Goal: Complete application form: Complete application form

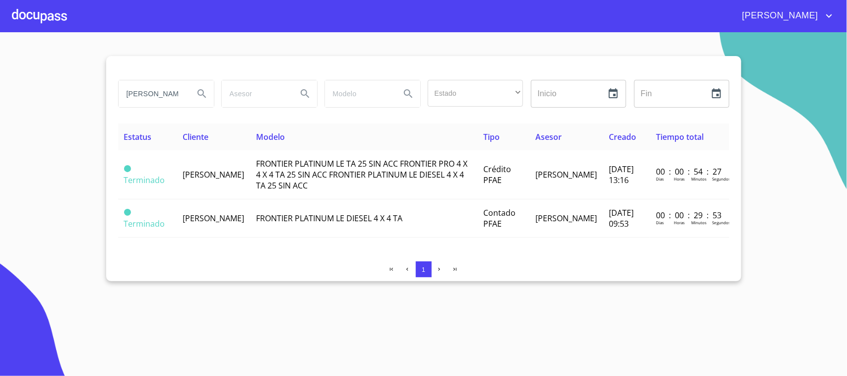
click at [35, 18] on div at bounding box center [39, 16] width 55 height 32
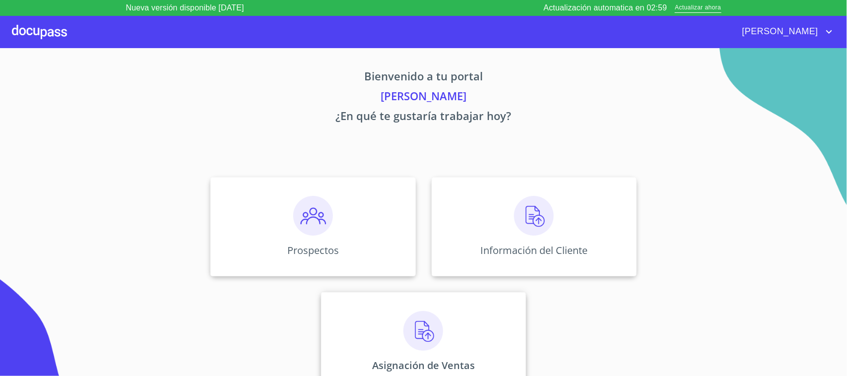
click at [436, 338] on img at bounding box center [423, 331] width 40 height 40
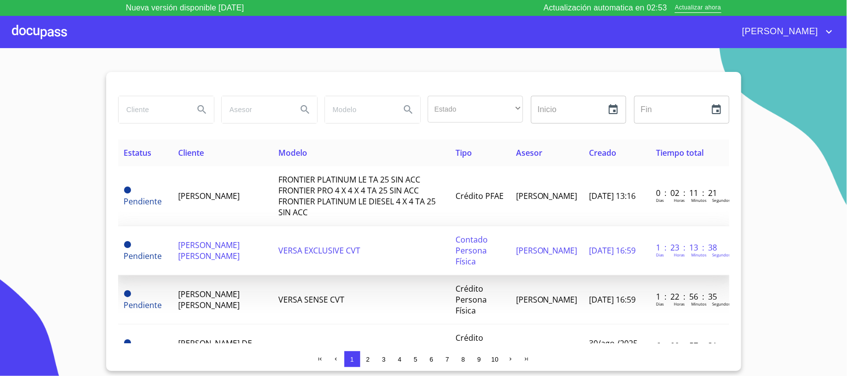
click at [345, 270] on td "VERSA EXCLUSIVE CVT" at bounding box center [360, 250] width 177 height 49
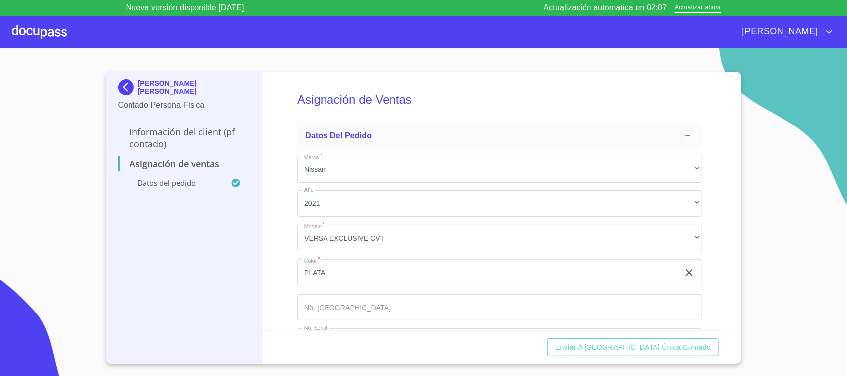
click at [195, 137] on p "Información del Client (PF contado)" at bounding box center [184, 138] width 133 height 24
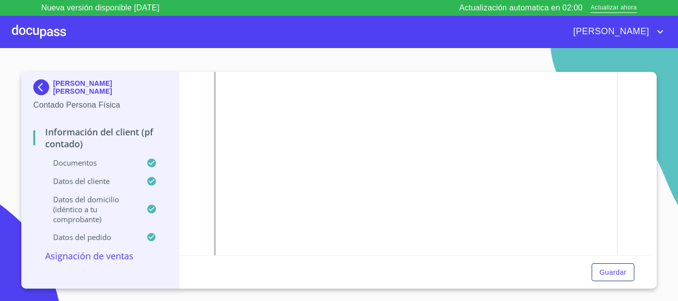
scroll to position [149, 0]
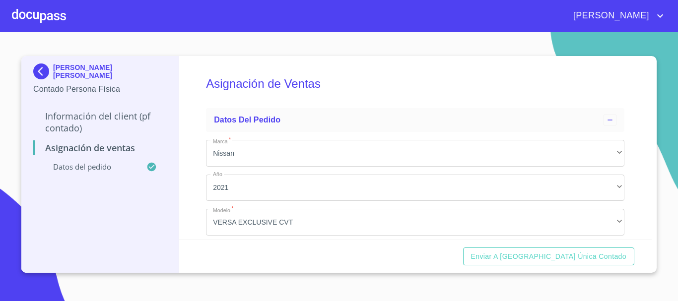
scroll to position [99, 0]
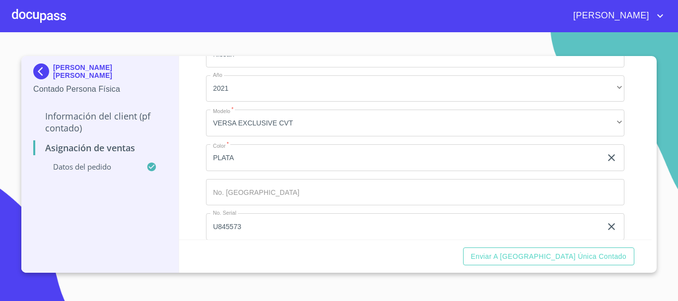
click at [264, 193] on input "Marca   *" at bounding box center [415, 192] width 418 height 27
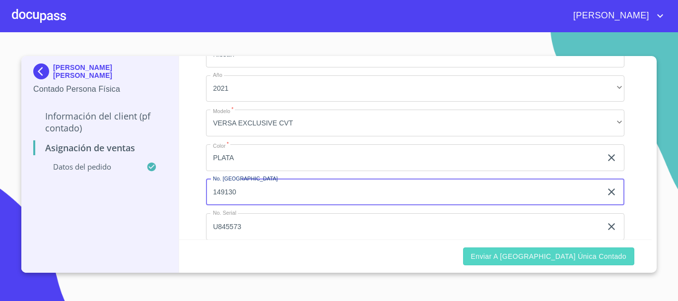
type input "149130"
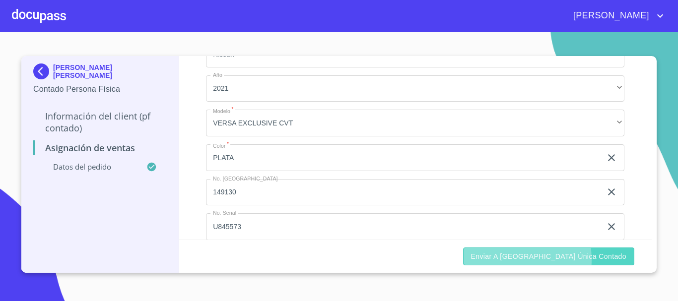
click at [536, 260] on span "Enviar a [GEOGRAPHIC_DATA] única contado" at bounding box center [549, 257] width 156 height 12
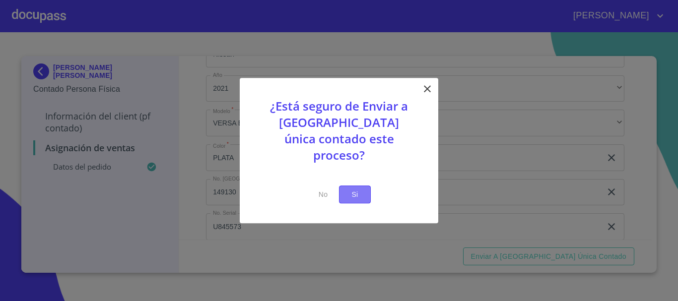
click at [349, 189] on span "Si" at bounding box center [355, 195] width 16 height 12
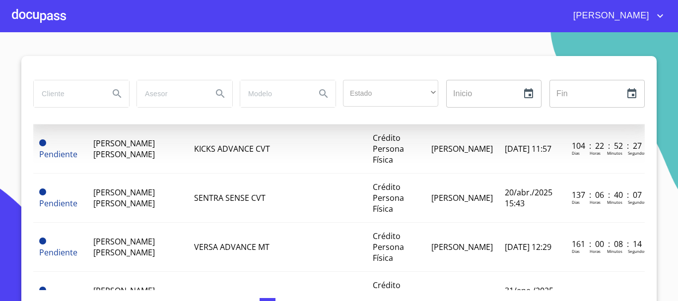
scroll to position [347, 0]
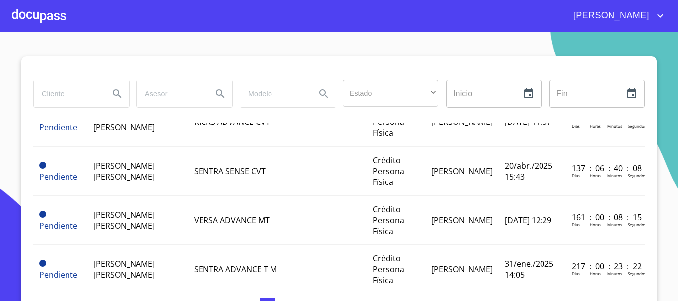
click at [64, 99] on input "search" at bounding box center [67, 93] width 67 height 27
type input "[PERSON_NAME]"
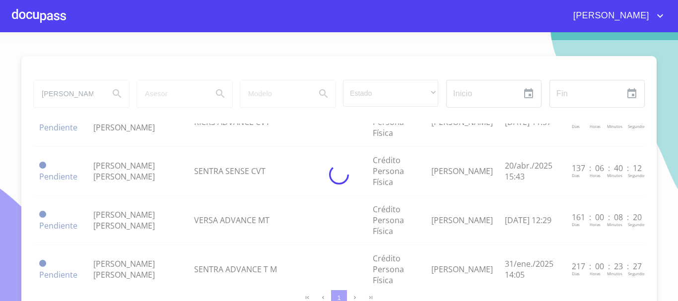
scroll to position [0, 0]
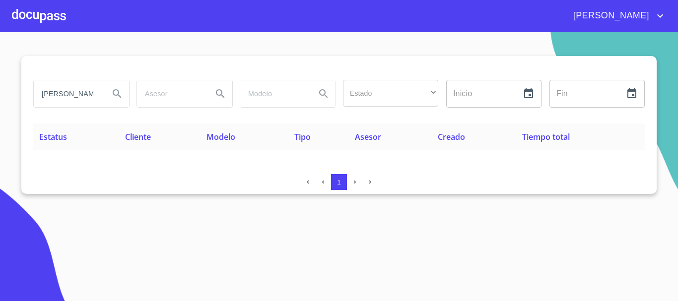
drag, startPoint x: 85, startPoint y: 102, endPoint x: 0, endPoint y: 101, distance: 85.4
click at [0, 101] on section "[PERSON_NAME] Estado ​ ​ Inicio ​ Fin ​ Estatus Cliente Modelo Tipo Asesor Crea…" at bounding box center [339, 166] width 678 height 269
type input "[PERSON_NAME]"
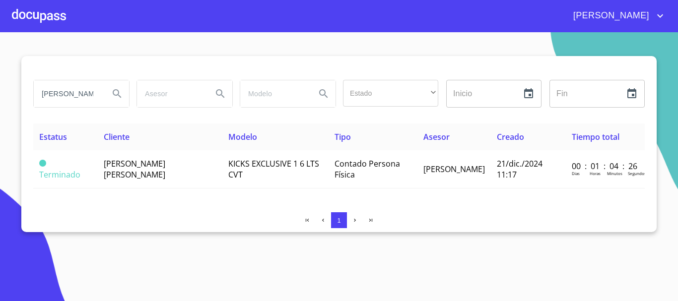
click at [23, 6] on div at bounding box center [39, 16] width 54 height 32
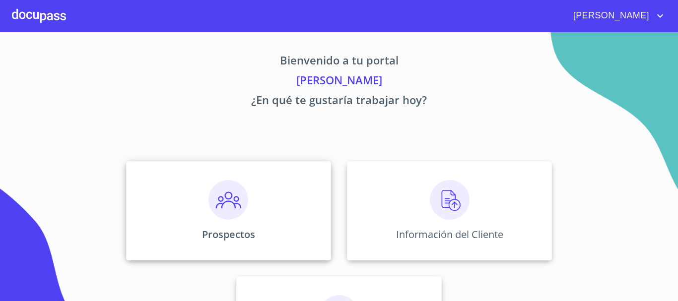
click at [221, 200] on img at bounding box center [228, 200] width 40 height 40
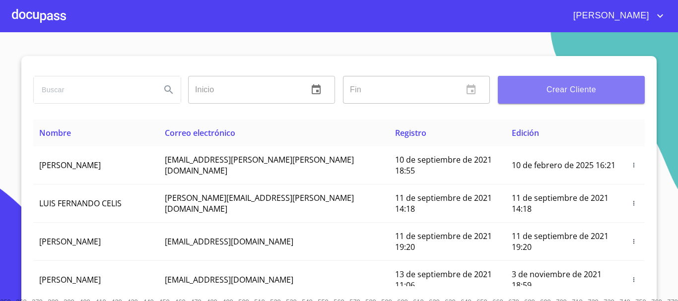
click at [557, 97] on button "Crear Cliente" at bounding box center [571, 90] width 147 height 28
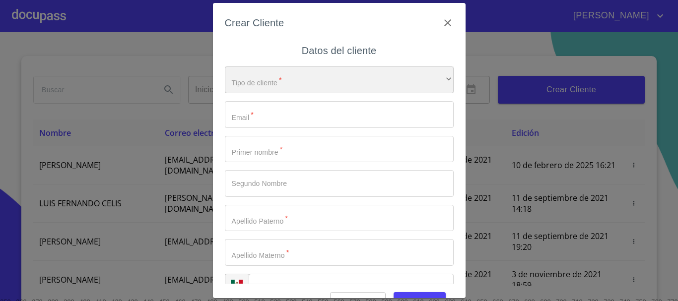
click at [269, 87] on div "​" at bounding box center [339, 79] width 229 height 27
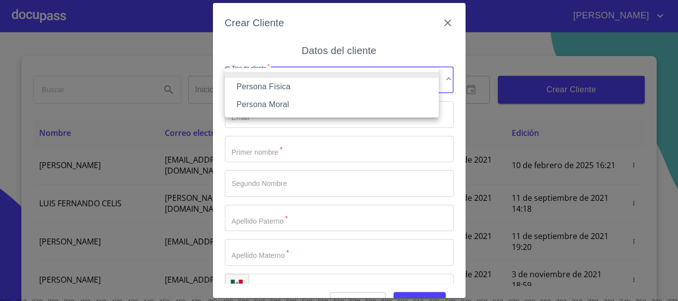
click at [269, 87] on li "Persona Física" at bounding box center [332, 87] width 214 height 18
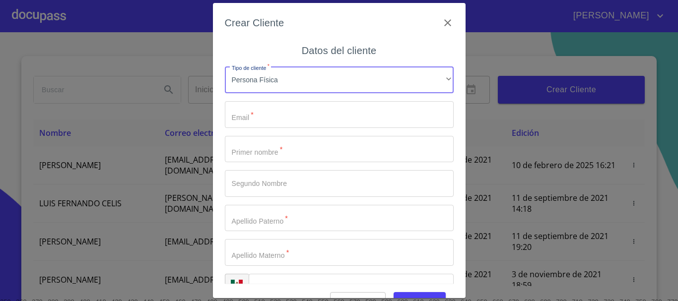
click at [267, 114] on input "Tipo de cliente   *" at bounding box center [339, 114] width 229 height 27
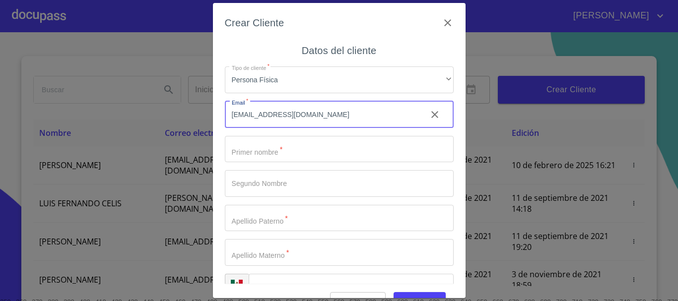
type input "[EMAIL_ADDRESS][DOMAIN_NAME]"
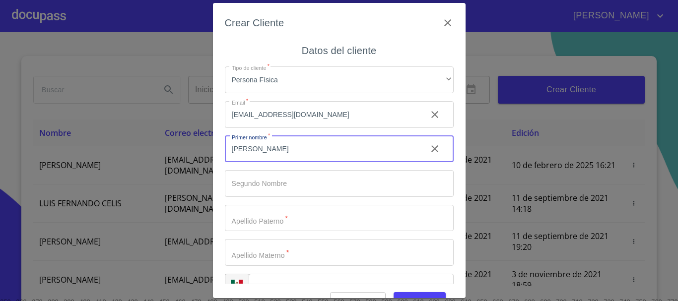
type input "[PERSON_NAME]"
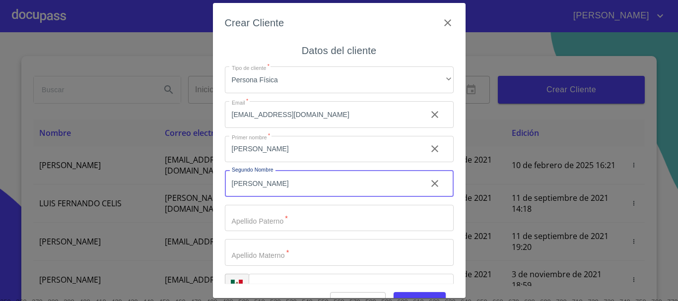
type input "[PERSON_NAME]"
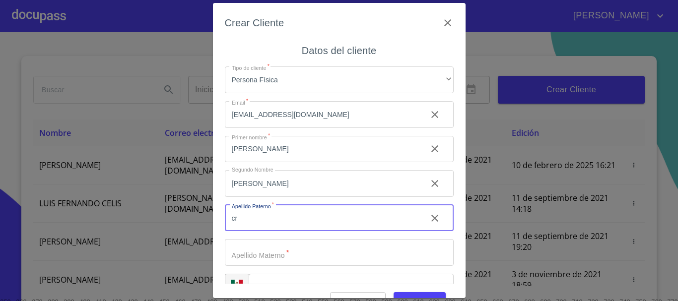
type input "c"
type input "[PERSON_NAME]"
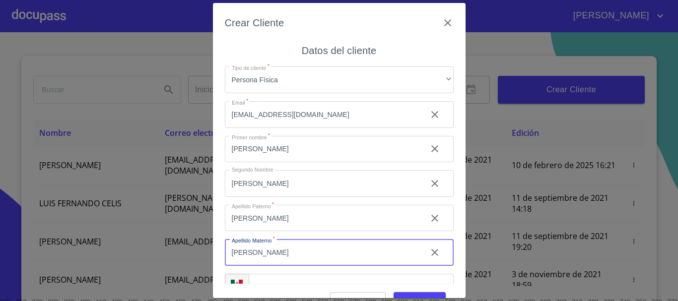
type input "[PERSON_NAME]"
click at [431, 183] on icon "clear input" at bounding box center [434, 183] width 7 height 7
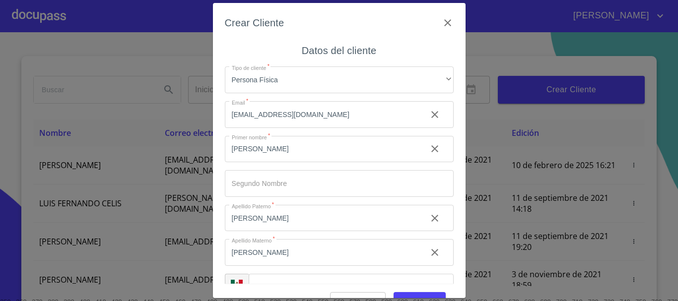
click at [269, 281] on div "​" at bounding box center [351, 287] width 205 height 27
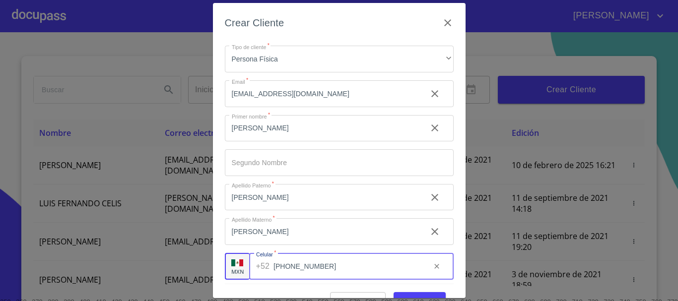
scroll to position [25, 0]
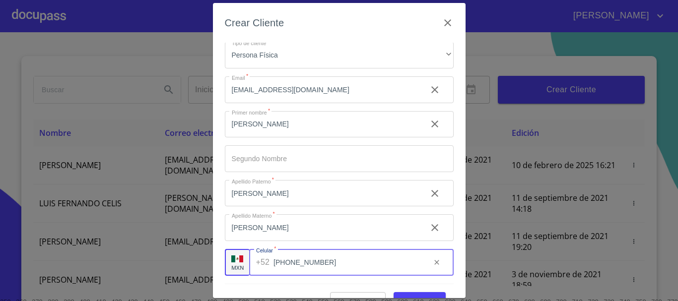
type input "[PHONE_NUMBER]"
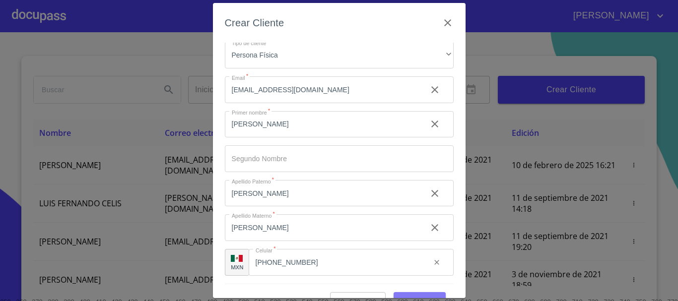
click at [422, 293] on button "Guardar" at bounding box center [419, 301] width 52 height 18
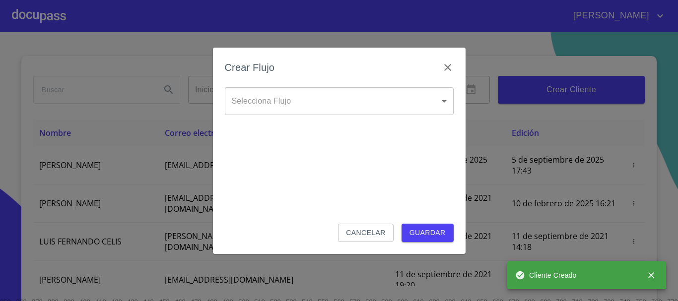
click at [290, 103] on body "[PERSON_NAME] ​ Fin ​ Crear Cliente Nombre Correo electrónico Registro Edición …" at bounding box center [339, 150] width 678 height 301
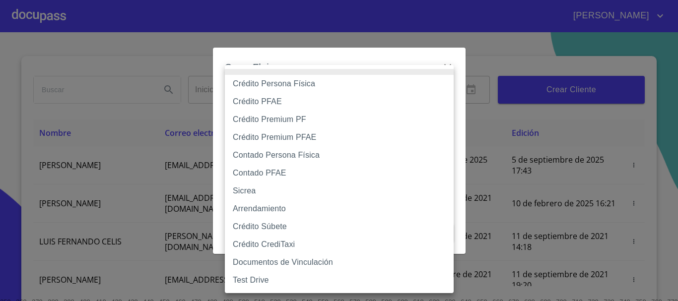
click at [271, 190] on li "Sicrea" at bounding box center [339, 191] width 229 height 18
type input "623996b2ffbf160bd6e2ac1f"
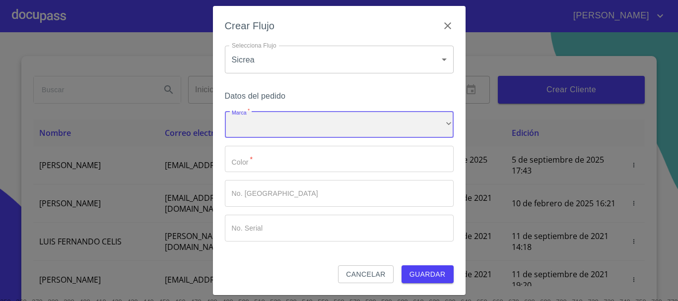
click at [277, 129] on div "​" at bounding box center [339, 124] width 229 height 27
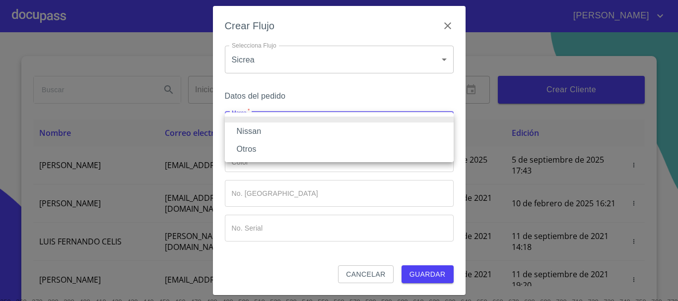
click at [272, 133] on li "Nissan" at bounding box center [339, 132] width 229 height 18
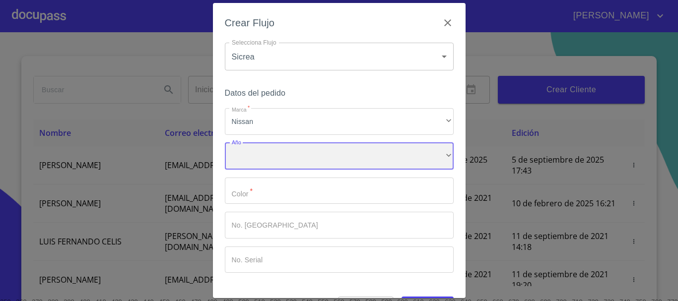
click at [266, 152] on div "​" at bounding box center [339, 156] width 229 height 27
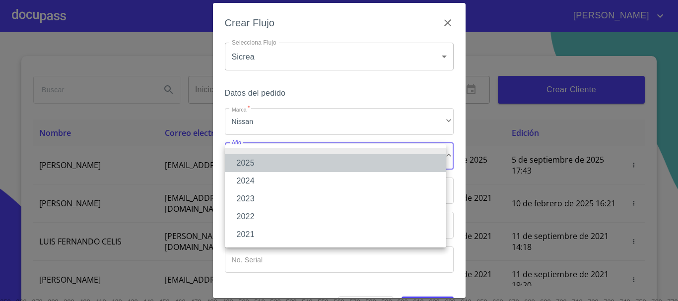
click at [254, 165] on li "2025" at bounding box center [335, 163] width 221 height 18
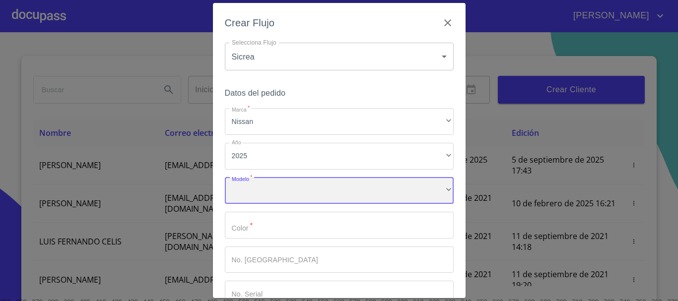
click at [255, 188] on div "​" at bounding box center [339, 191] width 229 height 27
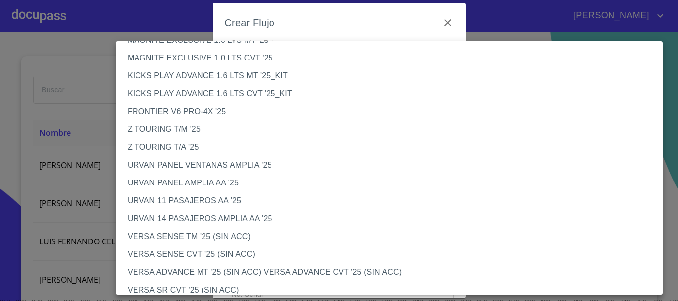
scroll to position [248, 0]
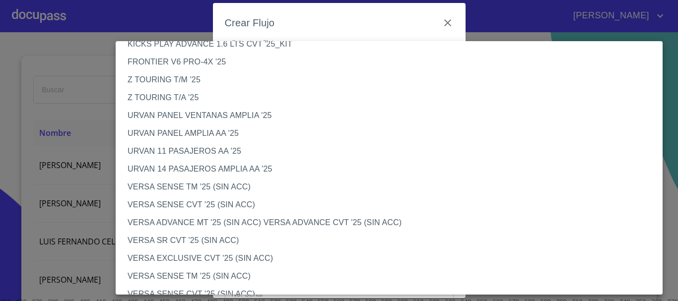
click at [205, 226] on li "VERSA ADVANCE MT '25 (SIN ACC) VERSA ADVANCE CVT '25 (SIN ACC)" at bounding box center [393, 223] width 554 height 18
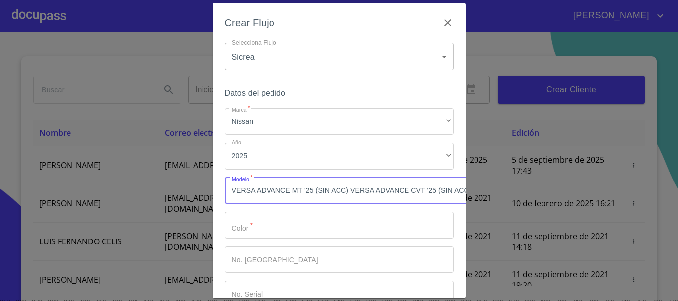
click at [247, 224] on input "Marca   *" at bounding box center [339, 225] width 229 height 27
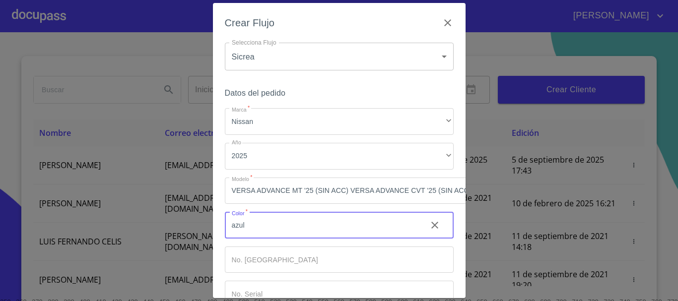
type input "azul"
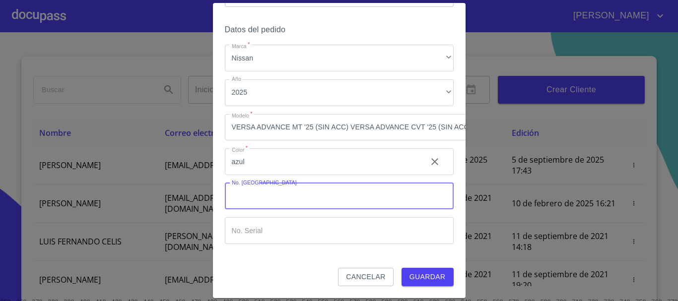
scroll to position [71, 0]
click at [415, 273] on span "Guardar" at bounding box center [427, 277] width 36 height 12
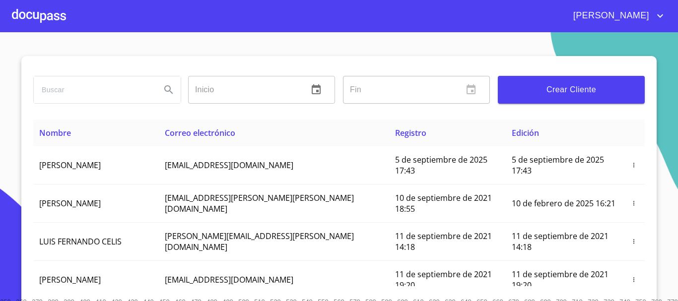
click at [40, 11] on div at bounding box center [39, 16] width 54 height 32
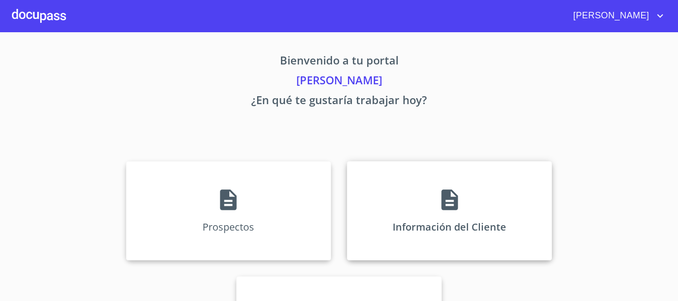
click at [430, 205] on div "Información del Cliente" at bounding box center [449, 210] width 205 height 99
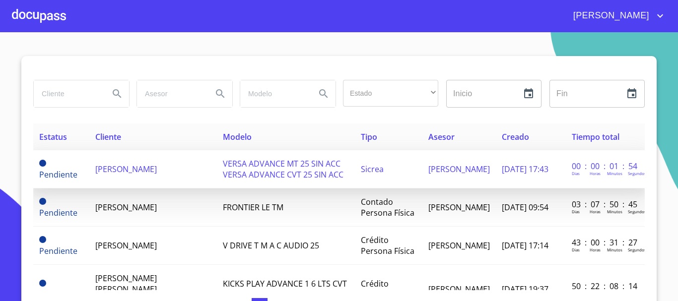
click at [175, 179] on td "[PERSON_NAME]" at bounding box center [153, 169] width 128 height 38
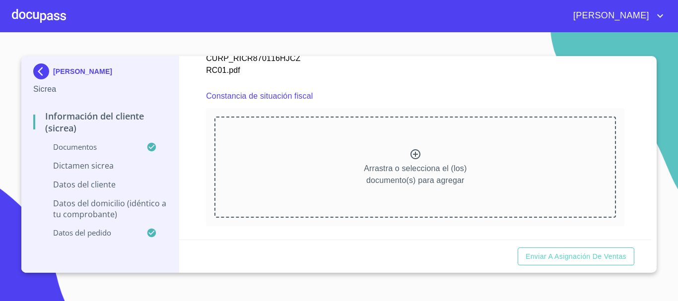
scroll to position [1786, 0]
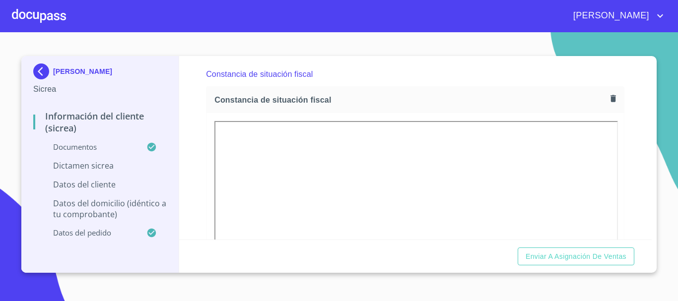
click at [206, 166] on div at bounding box center [414, 255] width 417 height 285
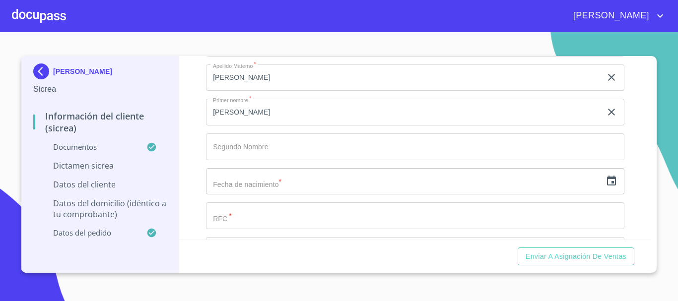
scroll to position [2481, 0]
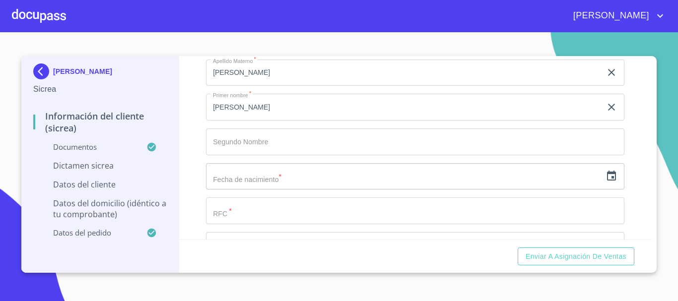
click at [605, 182] on icon "button" at bounding box center [611, 176] width 12 height 12
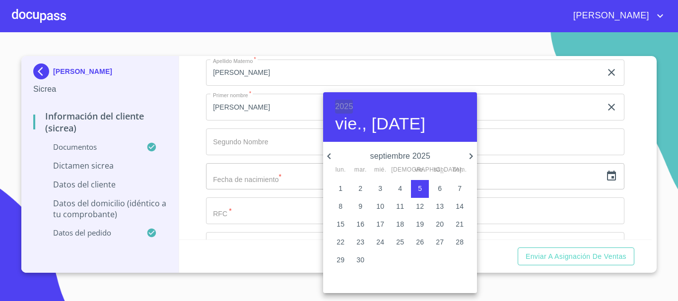
click at [338, 105] on h6 "2025" at bounding box center [344, 107] width 18 height 14
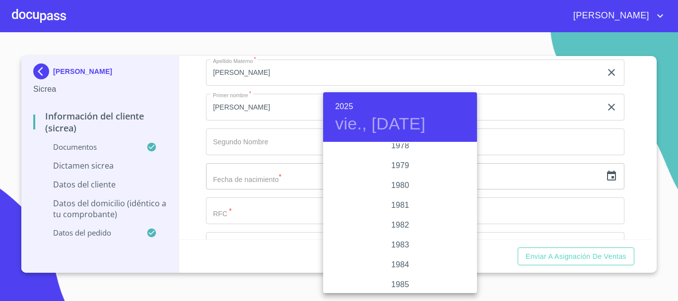
scroll to position [1181, 0]
click at [397, 205] on div "1987" at bounding box center [400, 203] width 154 height 20
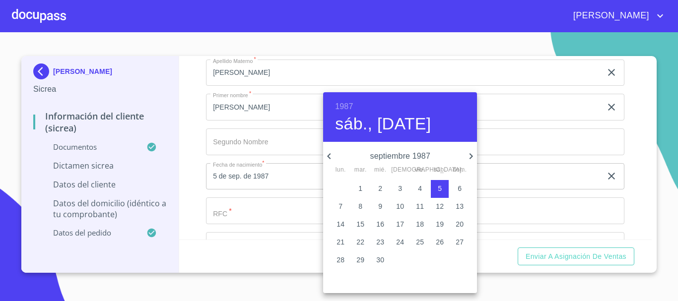
click at [328, 160] on icon "button" at bounding box center [329, 156] width 12 height 12
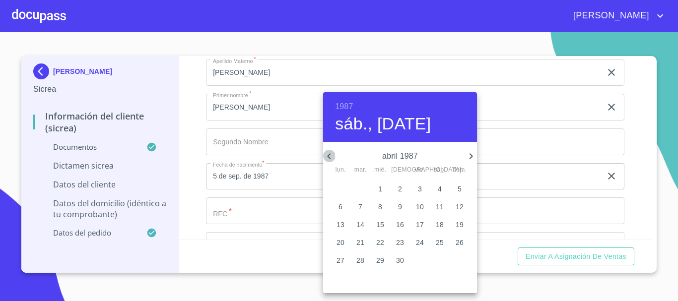
click at [328, 160] on icon "button" at bounding box center [329, 156] width 12 height 12
click at [329, 160] on icon "button" at bounding box center [329, 156] width 12 height 12
click at [421, 224] on p "16" at bounding box center [420, 224] width 8 height 10
type input "16 de ene. de 1987"
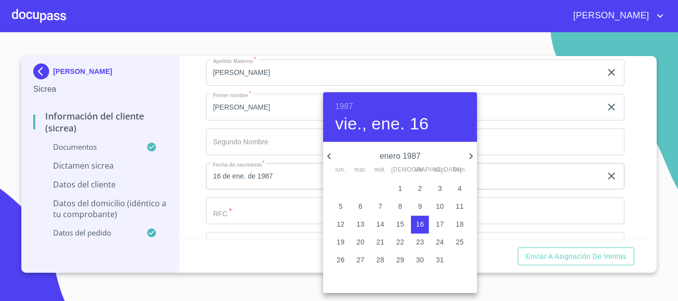
click at [267, 149] on div at bounding box center [339, 150] width 678 height 301
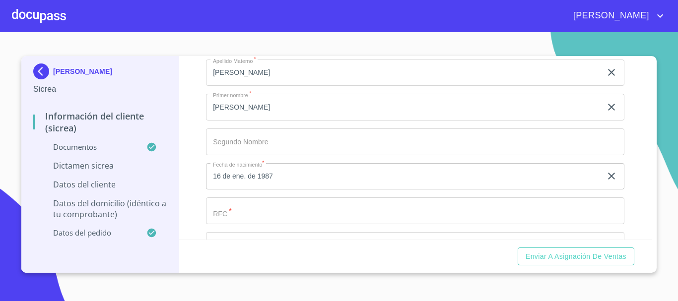
click at [253, 219] on input "Documento de identificación.   *" at bounding box center [415, 210] width 418 height 27
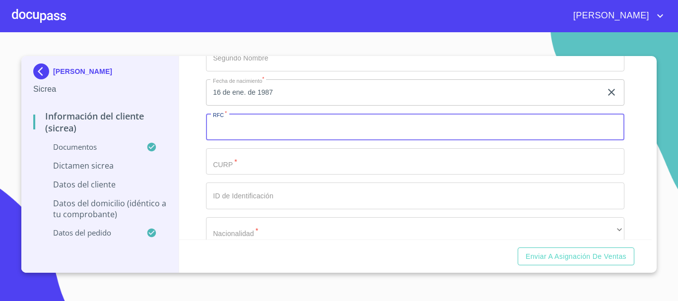
scroll to position [2580, 0]
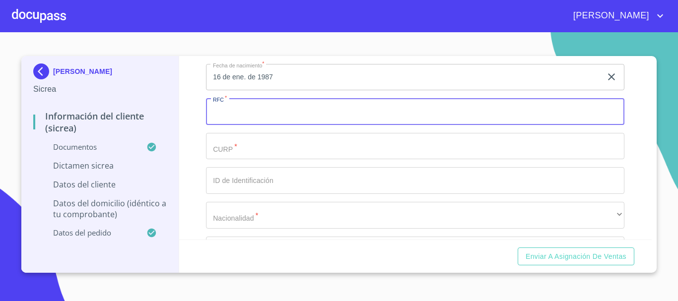
paste input "RICR870116HJCZRC01"
type input "RICR870116HJCZRC01"
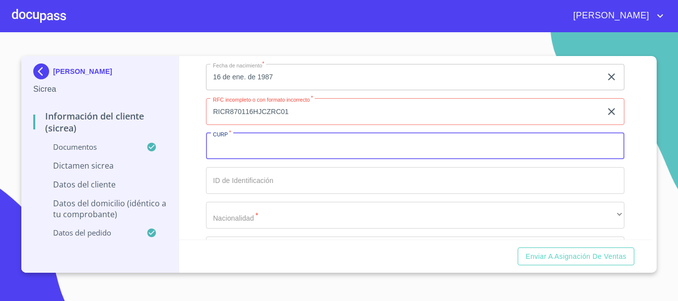
click at [248, 154] on input "Documento de identificación.   *" at bounding box center [415, 146] width 418 height 27
paste input "RICR870116HJCZRC01"
type input "RICR870116HJCZRC01"
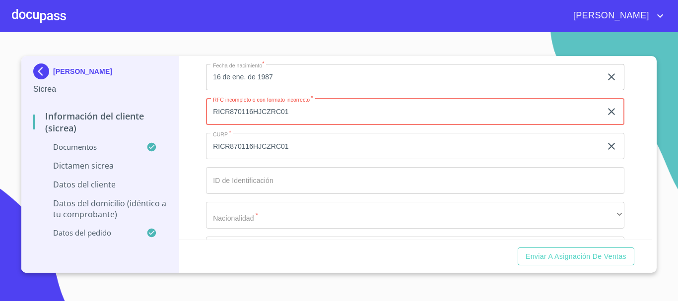
drag, startPoint x: 300, startPoint y: 120, endPoint x: 169, endPoint y: 125, distance: 131.1
click at [169, 125] on div "[PERSON_NAME] Información del Cliente (Sicrea) Documentos Dictamen Sicrea Datos…" at bounding box center [336, 164] width 630 height 217
paste input "4S7"
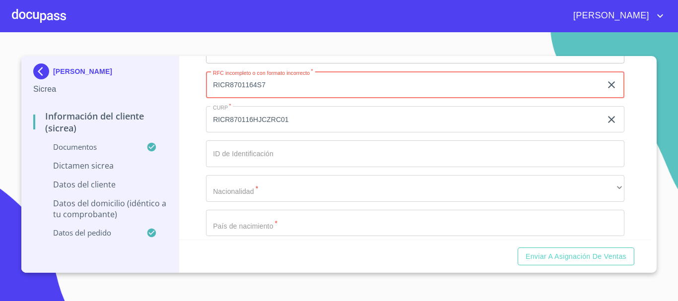
scroll to position [2630, 0]
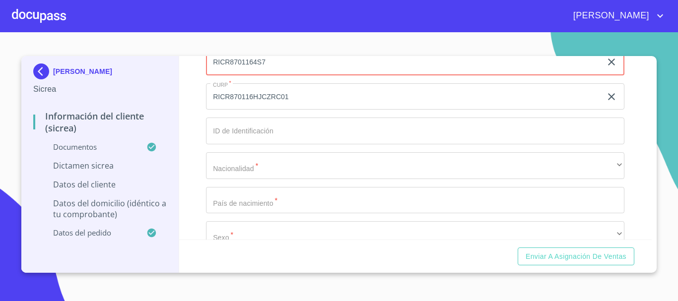
type input "RICR8701164S7"
click at [274, 144] on input "Documento de identificación.   *" at bounding box center [415, 131] width 418 height 27
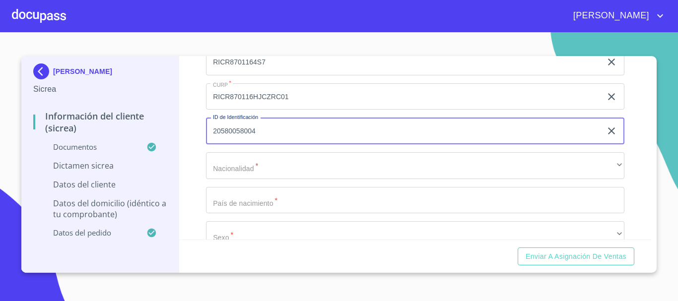
type input "20580058004"
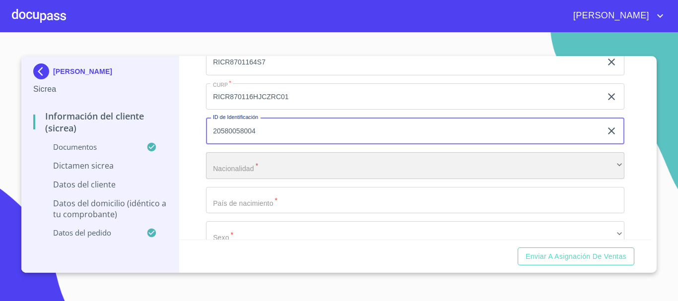
click at [249, 179] on div "​" at bounding box center [415, 165] width 418 height 27
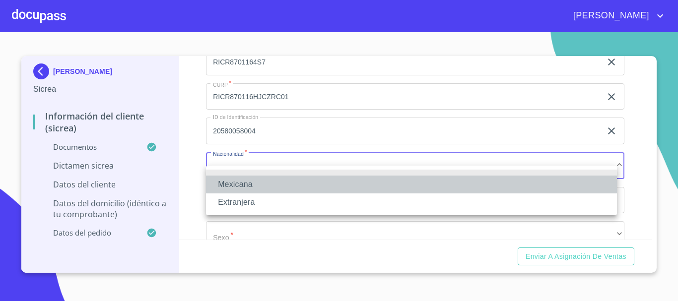
click at [254, 180] on li "Mexicana" at bounding box center [411, 185] width 411 height 18
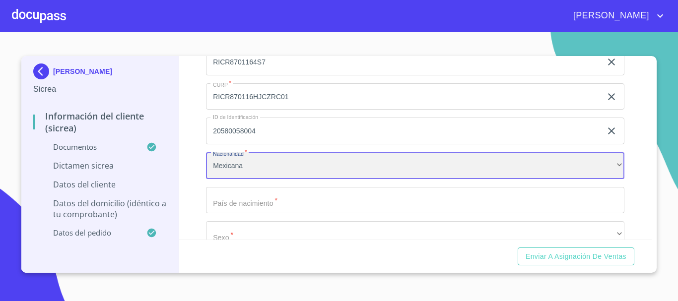
scroll to position [2729, 0]
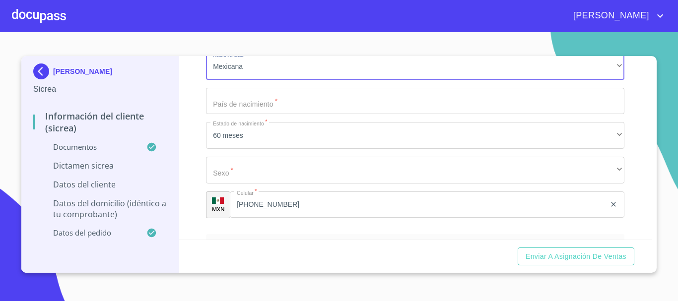
drag, startPoint x: 277, startPoint y: 107, endPoint x: 276, endPoint y: 115, distance: 8.0
click at [277, 111] on input "Documento de identificación.   *" at bounding box center [415, 101] width 418 height 27
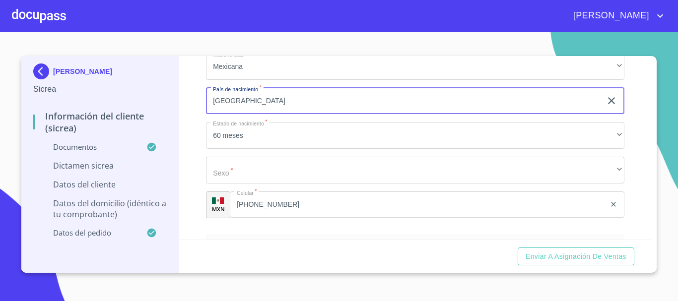
type input "[GEOGRAPHIC_DATA]"
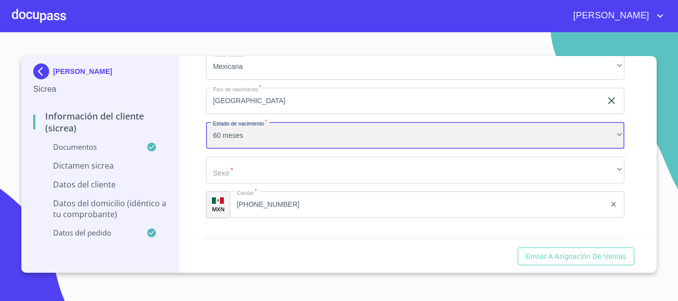
click at [269, 137] on div "60 meses" at bounding box center [415, 135] width 418 height 27
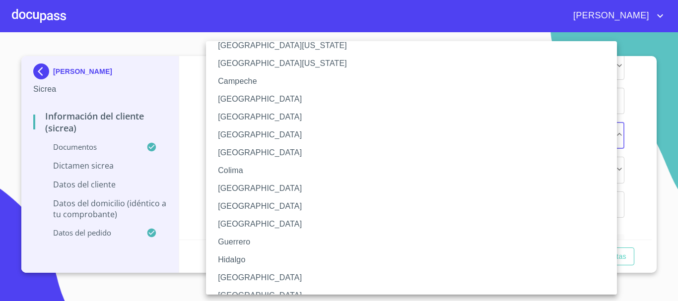
scroll to position [50, 0]
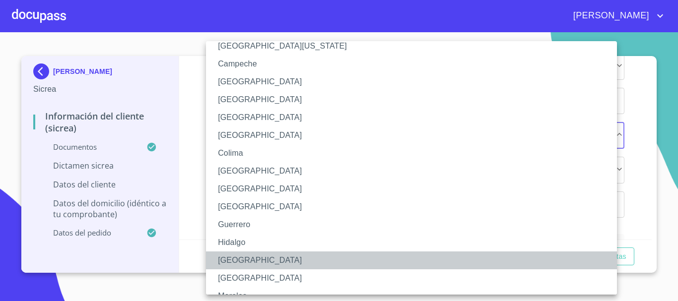
click at [244, 261] on li "[GEOGRAPHIC_DATA]" at bounding box center [415, 261] width 418 height 18
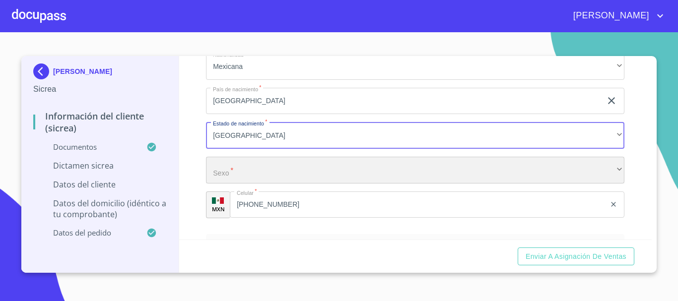
click at [257, 184] on div "​" at bounding box center [415, 170] width 418 height 27
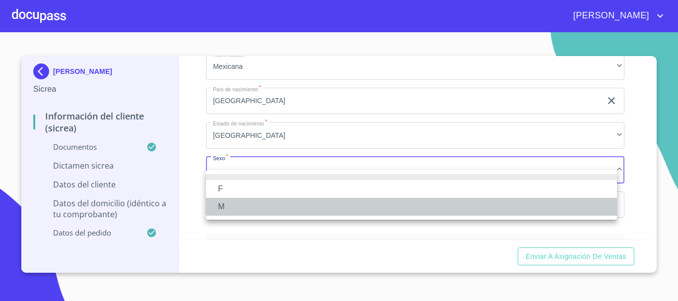
click at [246, 207] on li "M" at bounding box center [411, 207] width 411 height 18
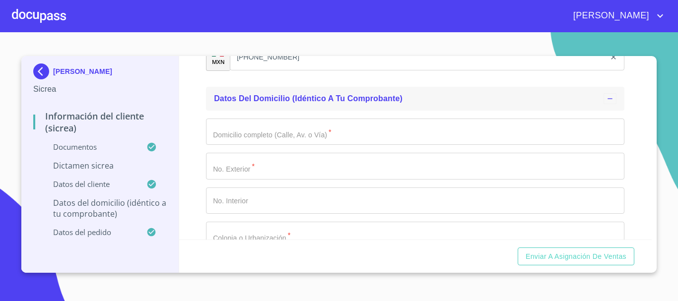
scroll to position [2878, 0]
click at [284, 144] on input "Documento de identificación.   *" at bounding box center [415, 130] width 418 height 27
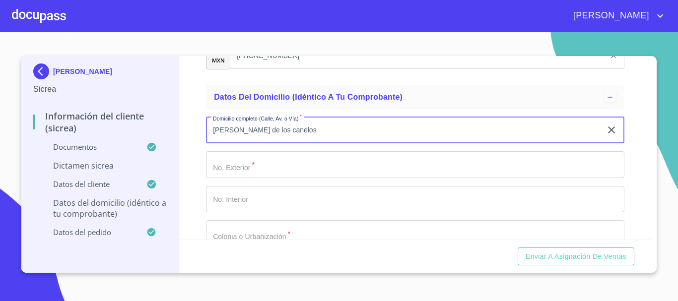
type input "[PERSON_NAME] de los canelos"
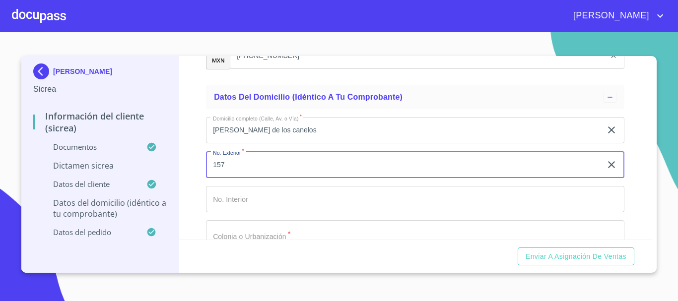
type input "157"
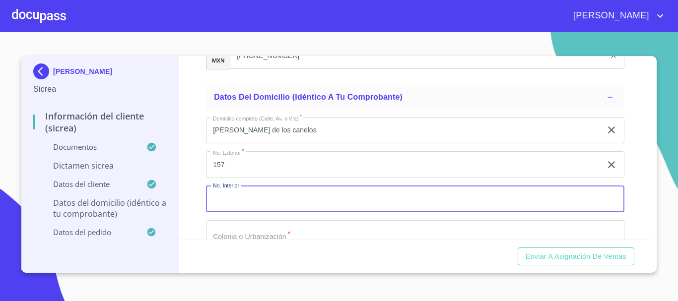
scroll to position [2898, 0]
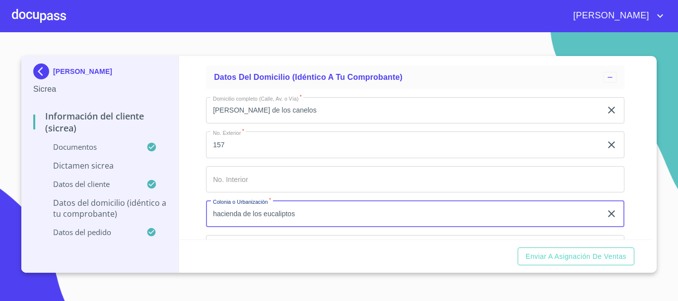
type input "hacienda de los eucaliptos"
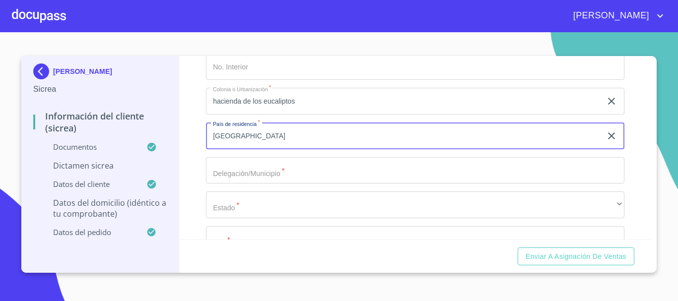
type input "[GEOGRAPHIC_DATA]"
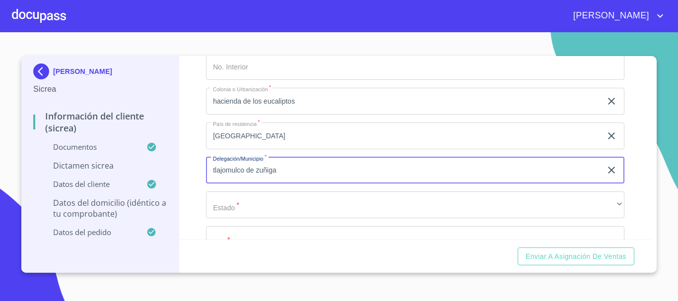
type input "tlajomulco de zuñiga"
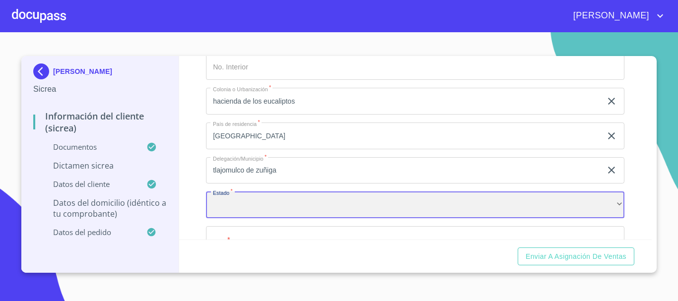
click at [269, 218] on div "​" at bounding box center [415, 205] width 418 height 27
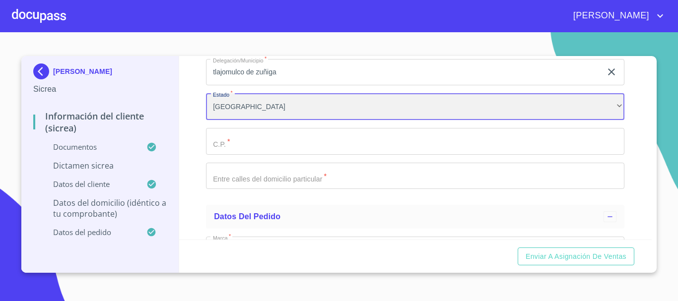
scroll to position [3110, 0]
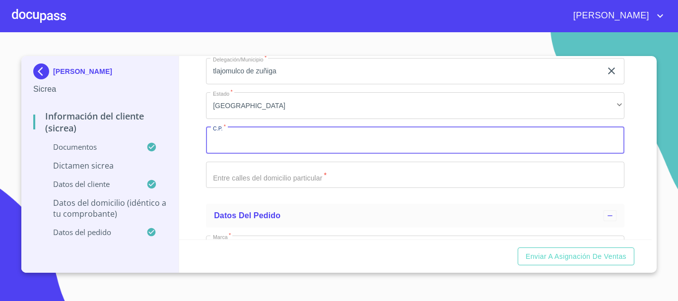
click at [263, 154] on input "Documento de identificación.   *" at bounding box center [415, 140] width 418 height 27
type input "45640"
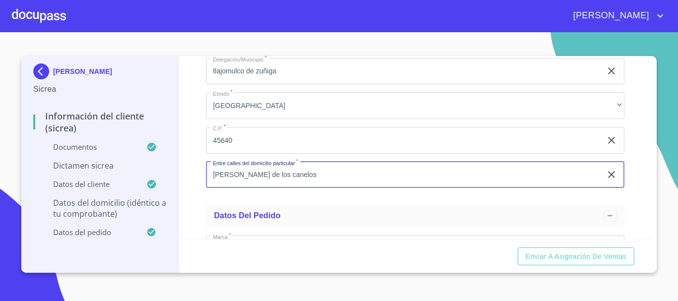
type input "[PERSON_NAME] de los canelos"
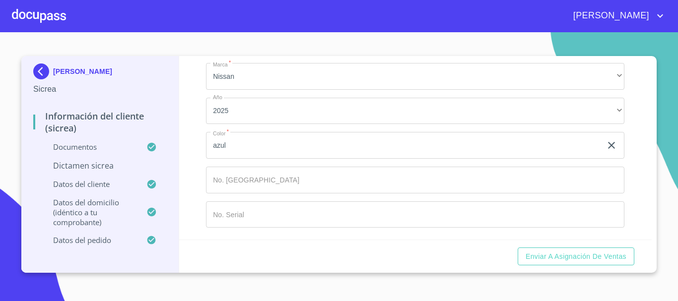
scroll to position [3294, 0]
click at [250, 181] on input "Documento de identificación.   *" at bounding box center [415, 180] width 418 height 27
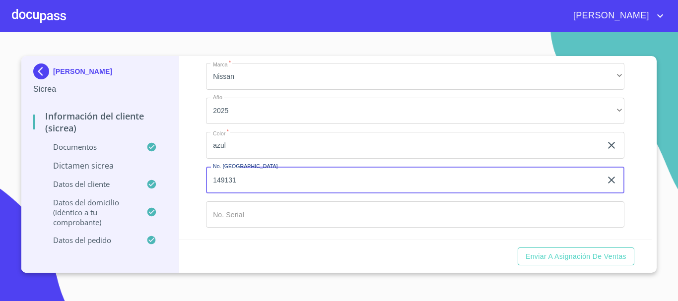
type input "149131"
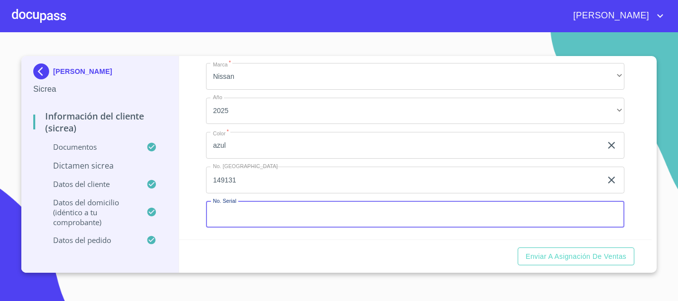
paste input "U605828"
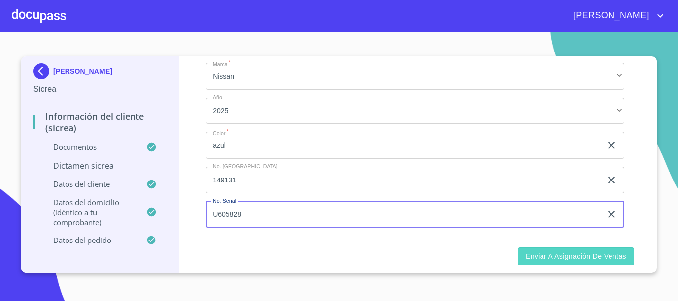
type input "U605828"
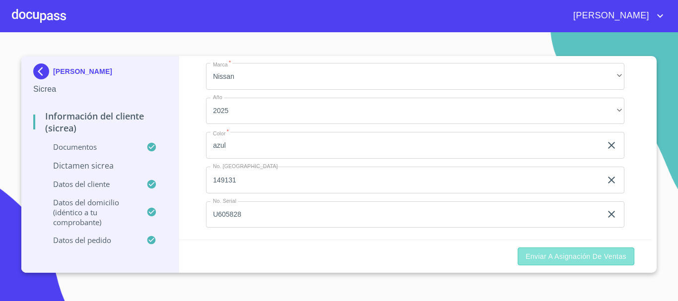
click at [570, 259] on span "Enviar a Asignación de Ventas" at bounding box center [575, 257] width 101 height 12
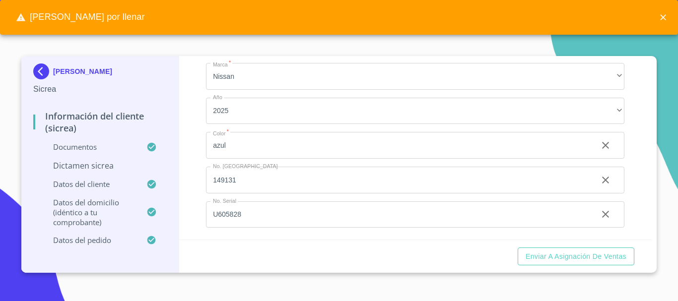
click at [88, 162] on p "Dictamen Sicrea" at bounding box center [99, 165] width 133 height 11
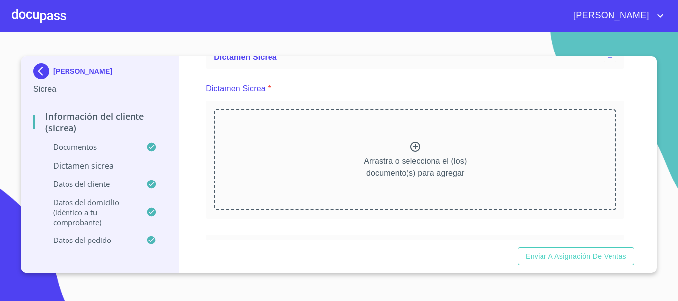
scroll to position [82, 0]
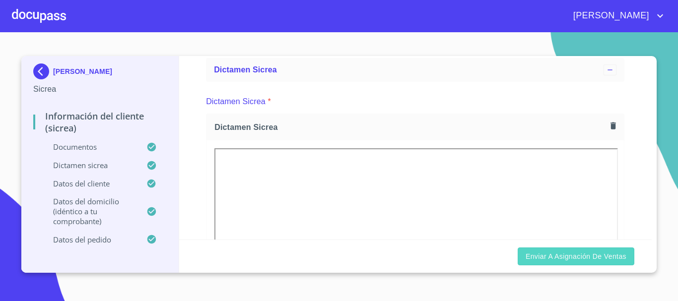
click at [586, 260] on span "Enviar a Asignación de Ventas" at bounding box center [575, 257] width 101 height 12
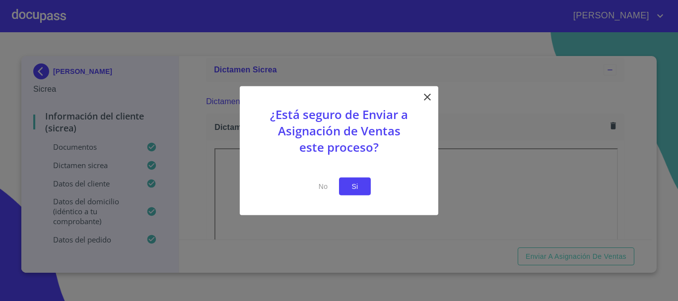
click at [355, 190] on span "Si" at bounding box center [355, 186] width 16 height 12
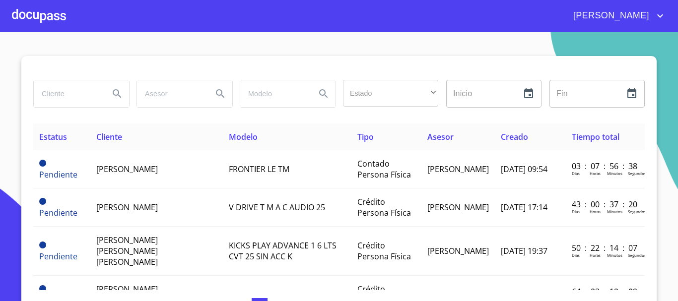
click at [35, 17] on div at bounding box center [39, 16] width 54 height 32
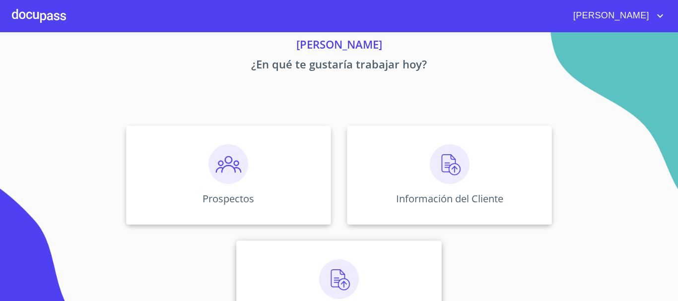
scroll to position [82, 0]
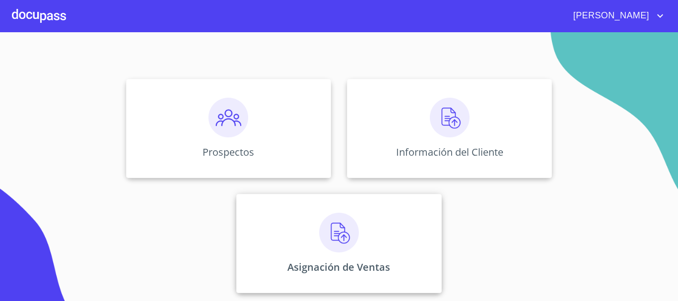
click at [361, 239] on div "Asignación de Ventas" at bounding box center [338, 243] width 205 height 99
